Goal: Download file/media

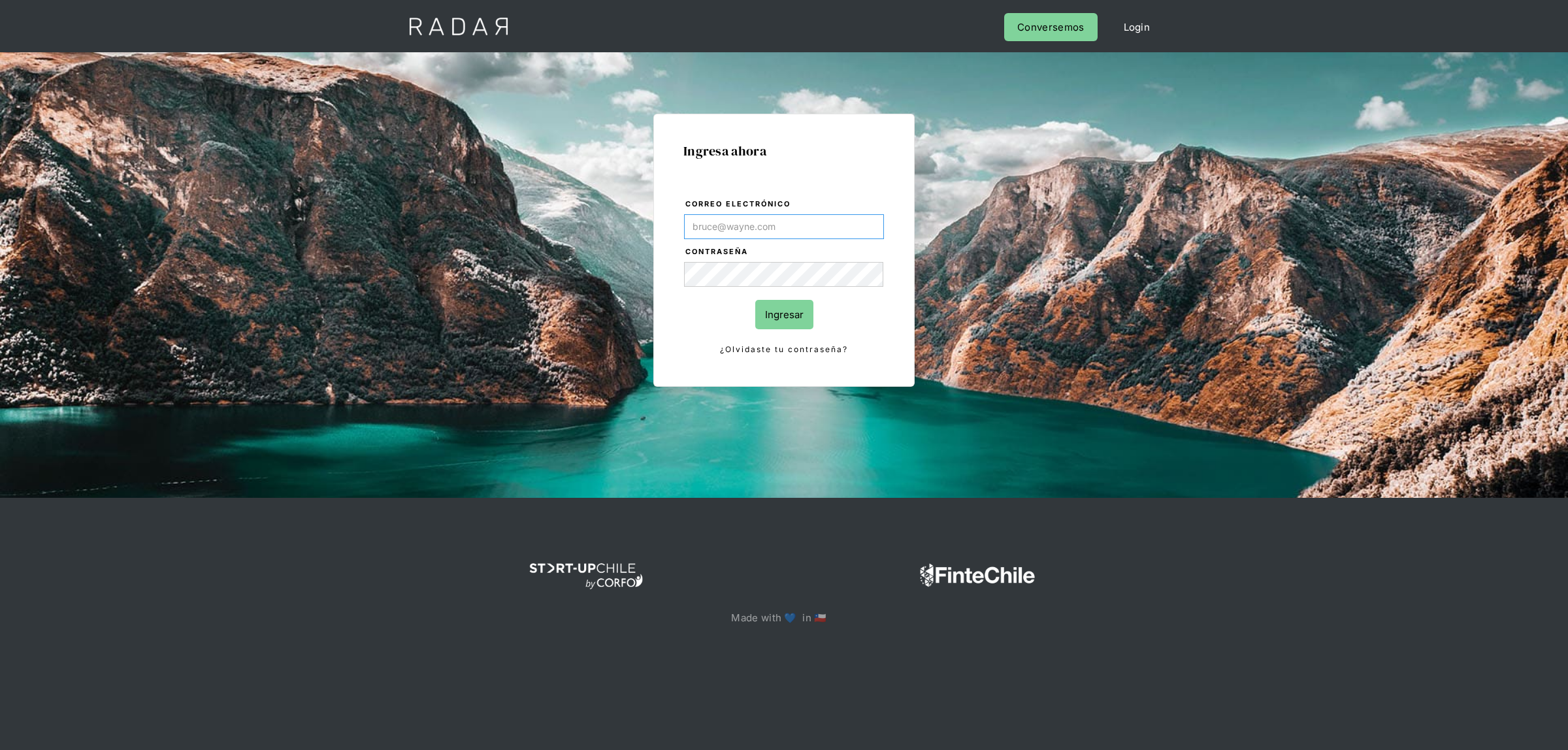
drag, startPoint x: 792, startPoint y: 226, endPoint x: 786, endPoint y: 230, distance: 7.2
click at [792, 226] on input "Correo electrónico" at bounding box center [784, 227] width 200 height 25
type input "[EMAIL_ADDRESS][DOMAIN_NAME]"
click at [775, 315] on input "Ingresar" at bounding box center [784, 315] width 58 height 29
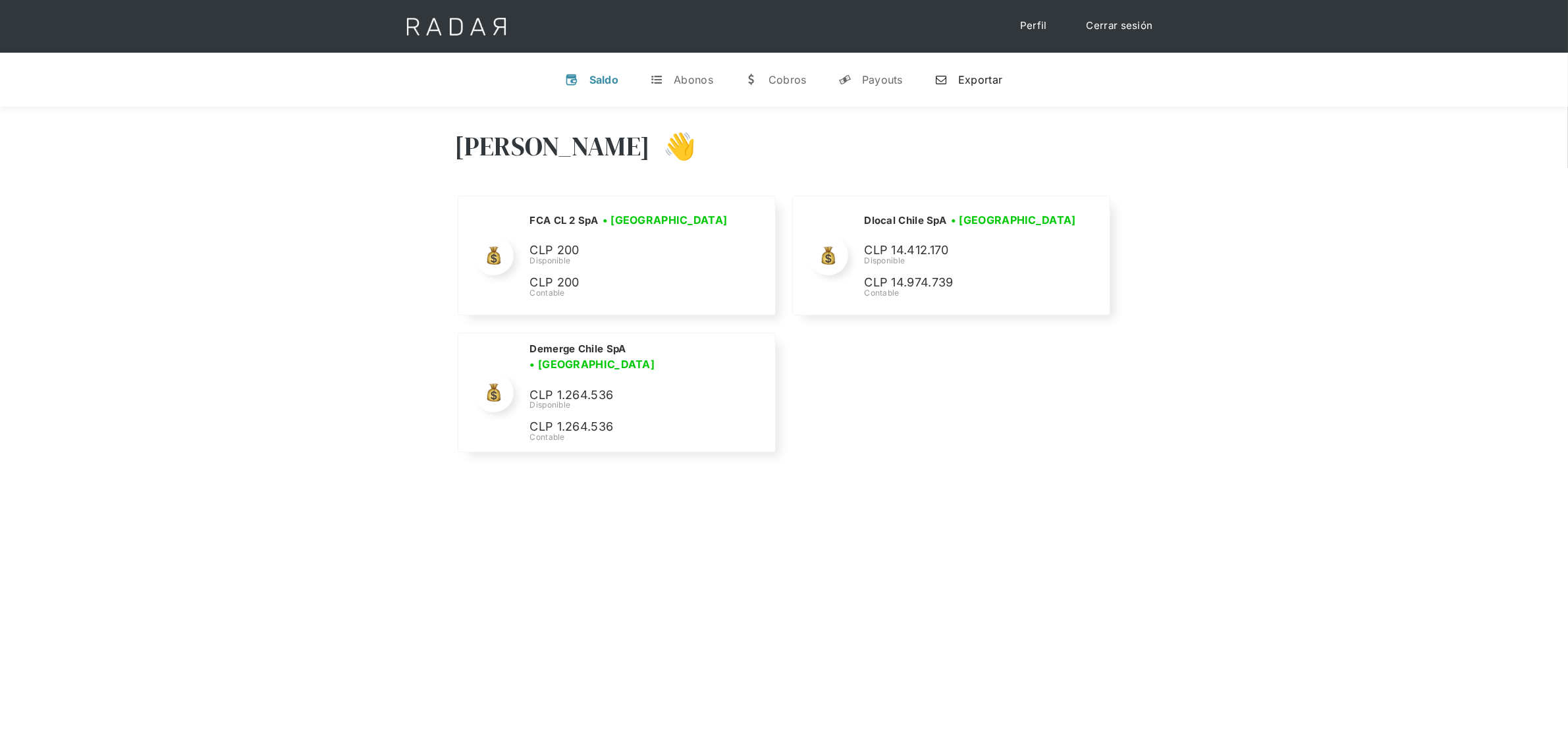
click at [965, 82] on div "Exportar" at bounding box center [981, 80] width 44 height 13
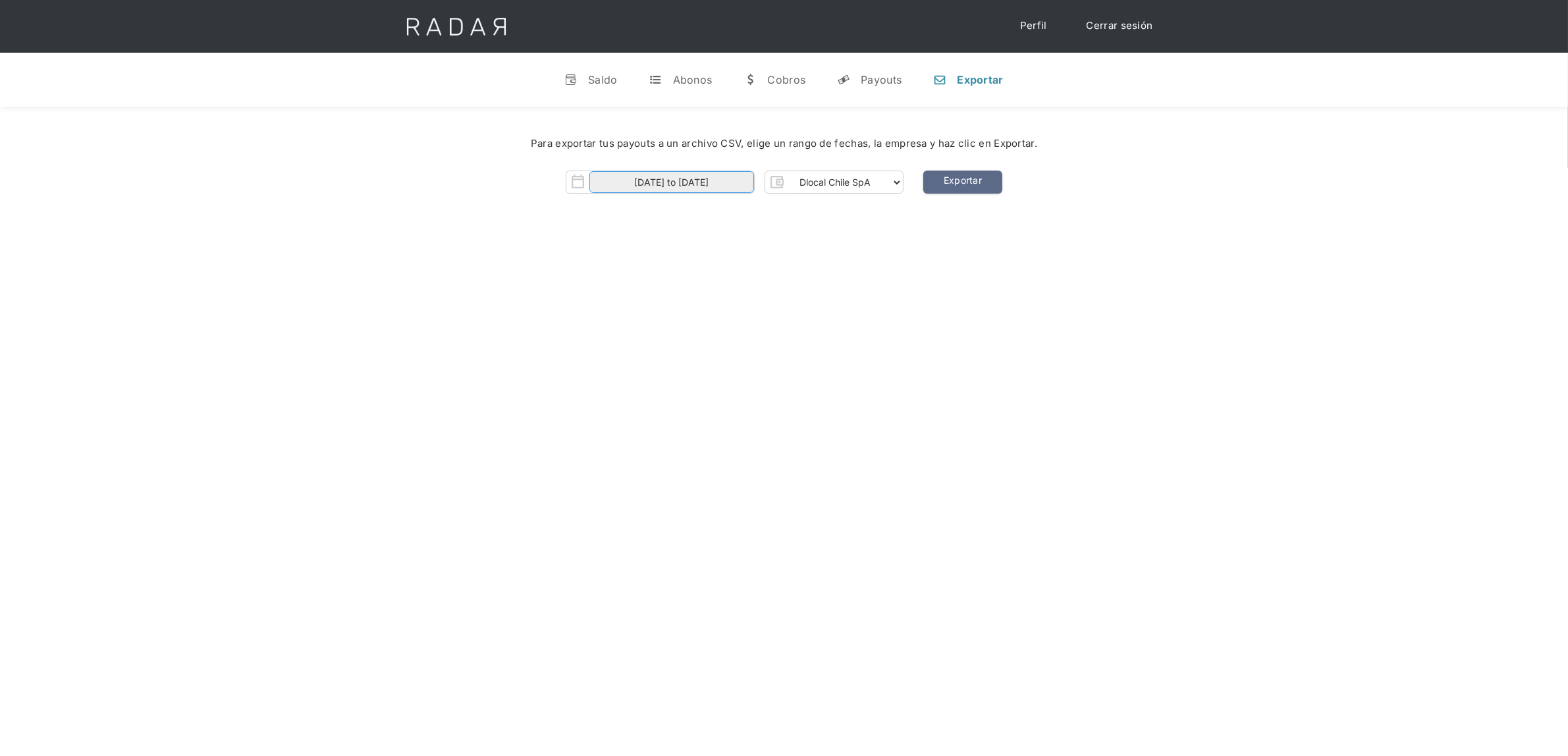
click at [711, 183] on input "[DATE] to [DATE]" at bounding box center [672, 182] width 165 height 22
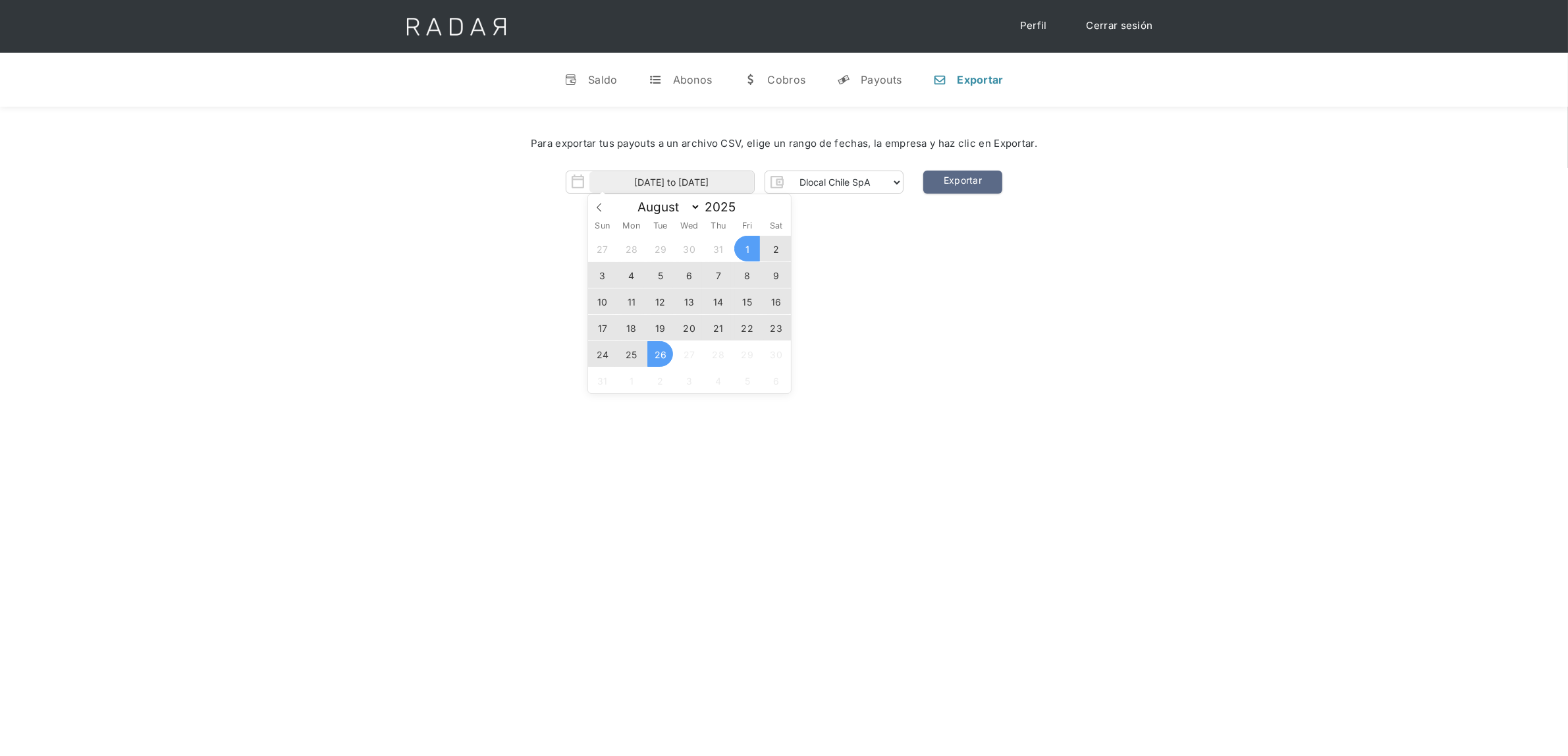
click at [772, 328] on span "23" at bounding box center [776, 327] width 25 height 25
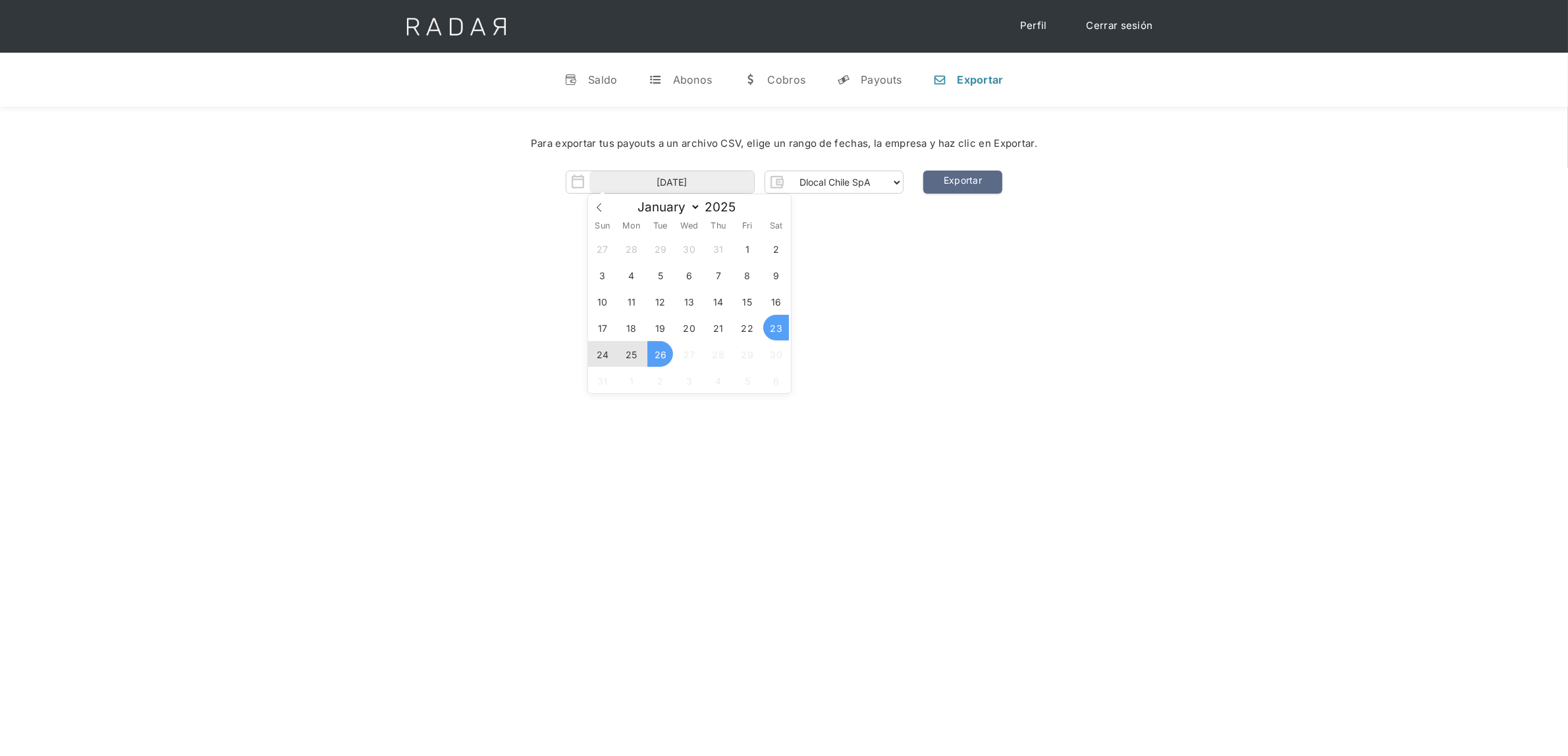
click at [650, 351] on span "26" at bounding box center [660, 353] width 25 height 25
type input "[DATE] to [DATE]"
click at [913, 311] on div "[PERSON_NAME] 👋 Cargando tus cuentas... Nombre de la empresa • [GEOGRAPHIC_DATA…" at bounding box center [784, 484] width 1568 height 756
click at [975, 181] on link "Exportar" at bounding box center [963, 182] width 79 height 23
